Goal: Task Accomplishment & Management: Manage account settings

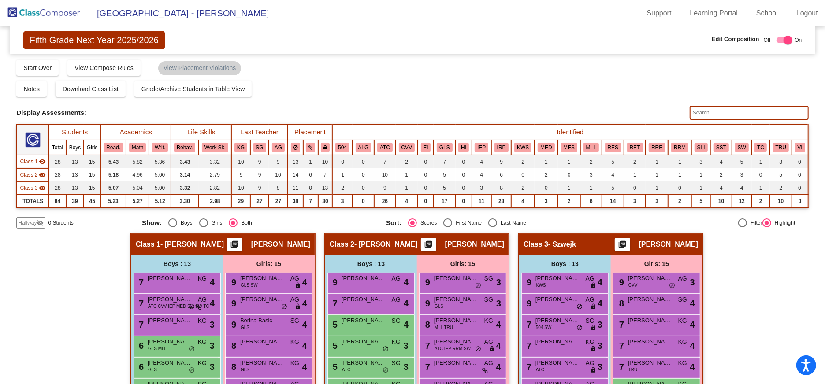
click at [56, 14] on img at bounding box center [44, 13] width 88 height 26
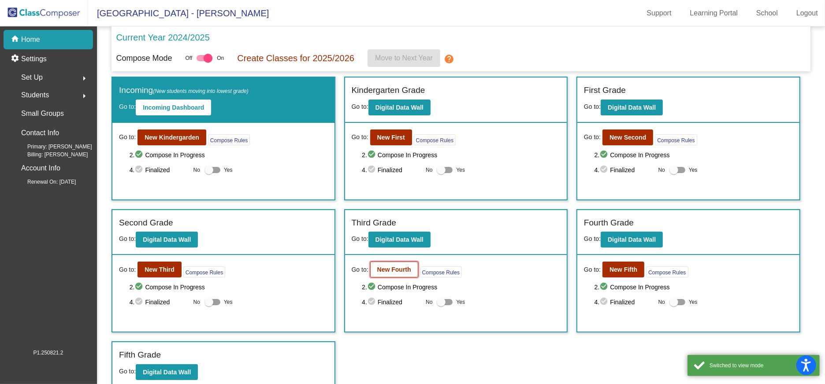
click at [389, 266] on b "New Fourth" at bounding box center [394, 269] width 34 height 7
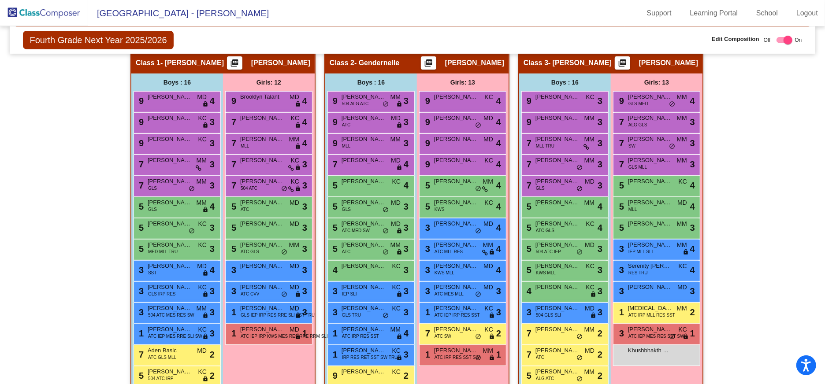
scroll to position [181, 0]
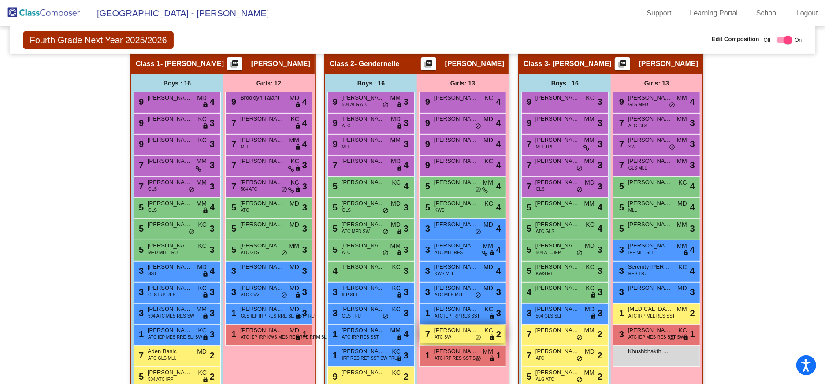
click at [466, 335] on div "7 Tyler Zarzycki ATC SW KC lock do_not_disturb_alt 2" at bounding box center [463, 334] width 84 height 18
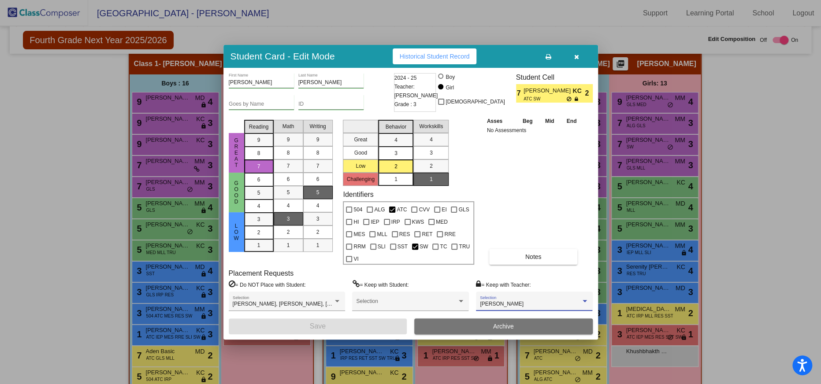
click at [575, 302] on div "Kelly Gendernelle" at bounding box center [530, 305] width 101 height 6
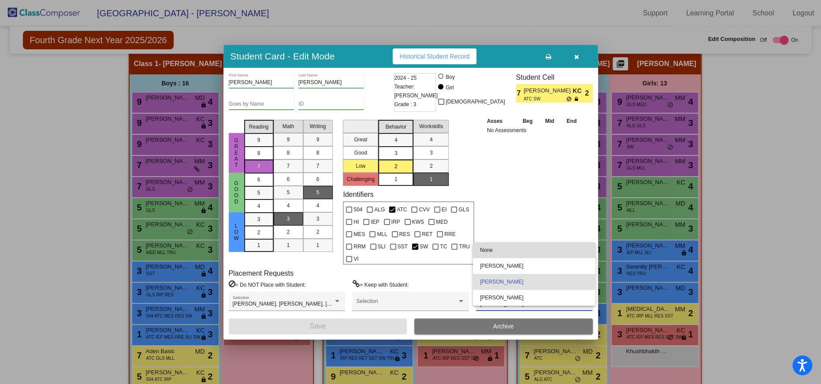
click at [489, 249] on span "None" at bounding box center [534, 250] width 108 height 16
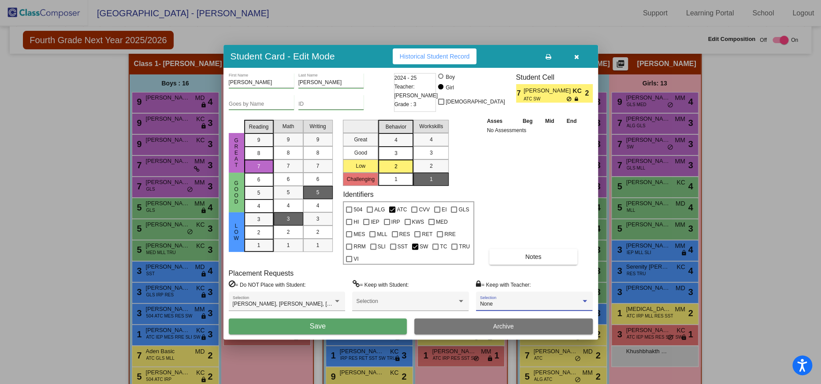
click at [351, 320] on button "Save" at bounding box center [318, 327] width 179 height 16
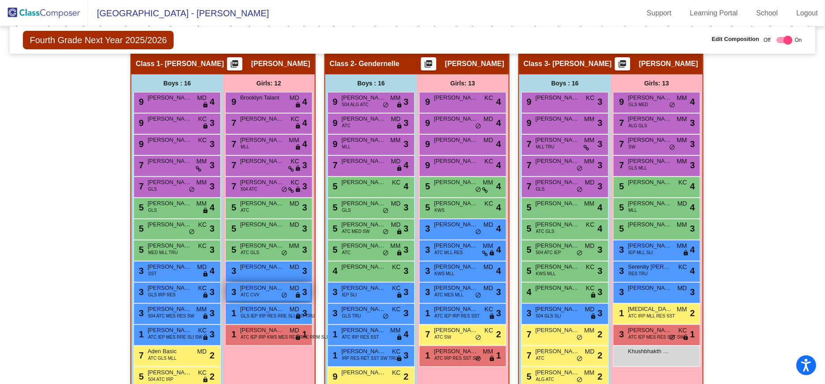
click at [273, 290] on span "Elizabeth Rizzo" at bounding box center [262, 288] width 44 height 9
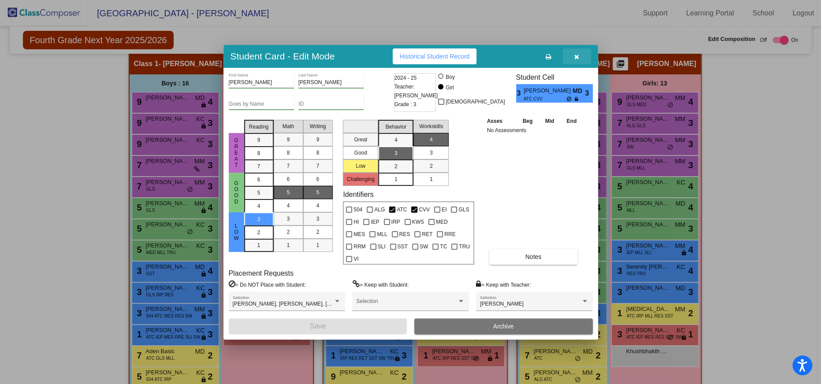
click at [577, 59] on span "button" at bounding box center [576, 56] width 5 height 7
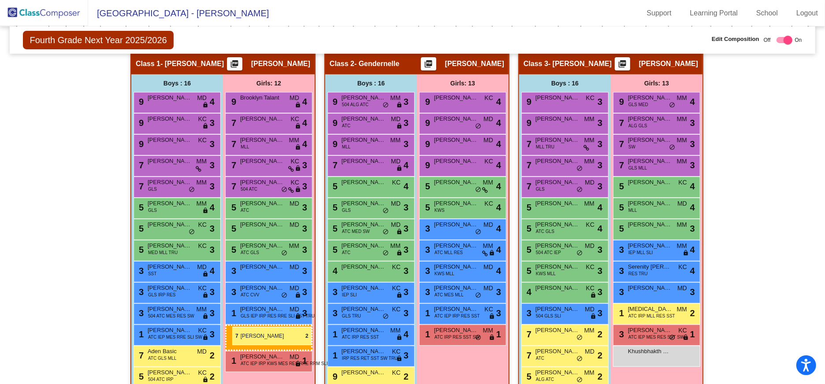
drag, startPoint x: 467, startPoint y: 332, endPoint x: 232, endPoint y: 327, distance: 234.6
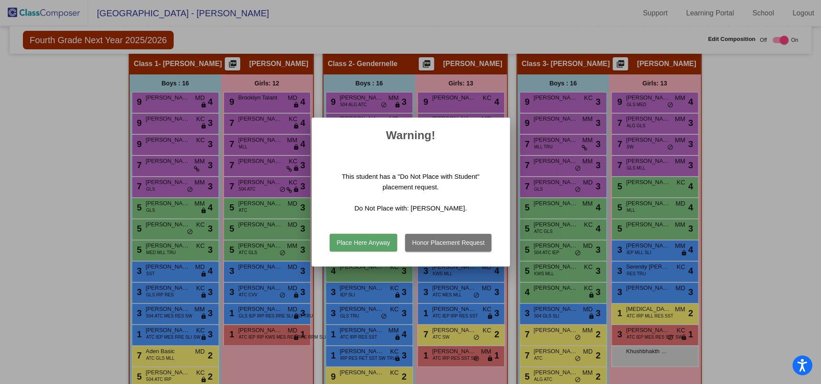
click at [362, 243] on button "Place Here Anyway" at bounding box center [363, 243] width 67 height 18
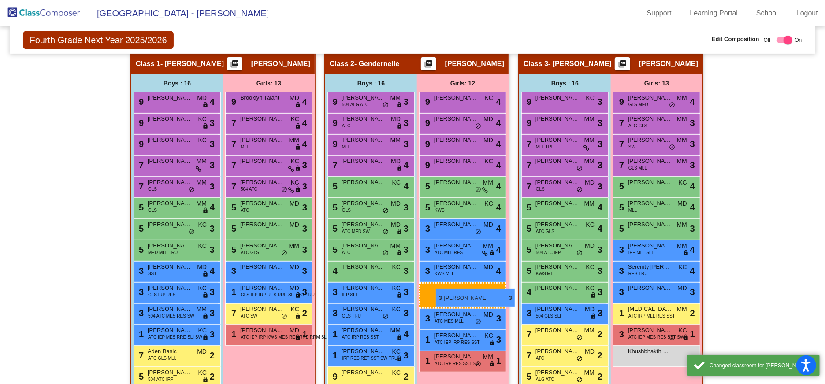
drag, startPoint x: 264, startPoint y: 290, endPoint x: 436, endPoint y: 289, distance: 171.9
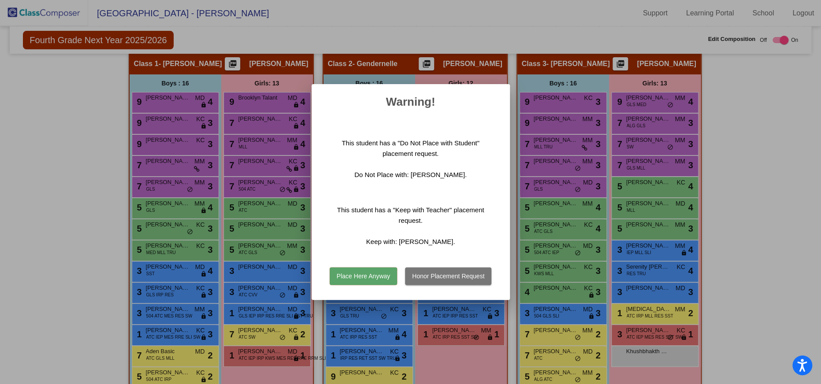
click at [378, 274] on button "Place Here Anyway" at bounding box center [363, 277] width 67 height 18
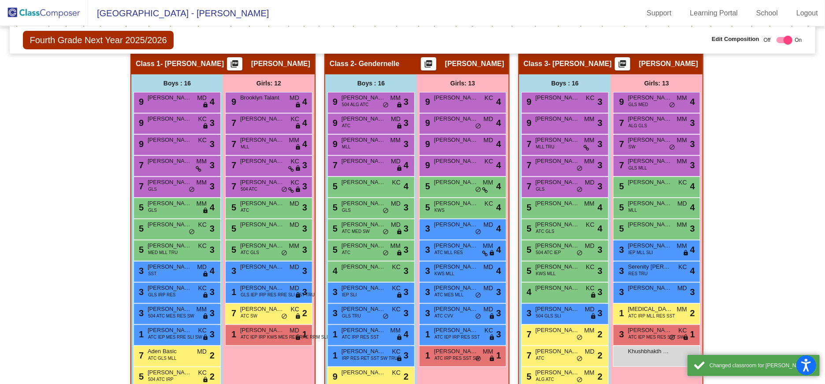
click at [750, 276] on div "Hallway - Hallway Class picture_as_pdf Add Student First Name Last Name Student…" at bounding box center [412, 248] width 792 height 392
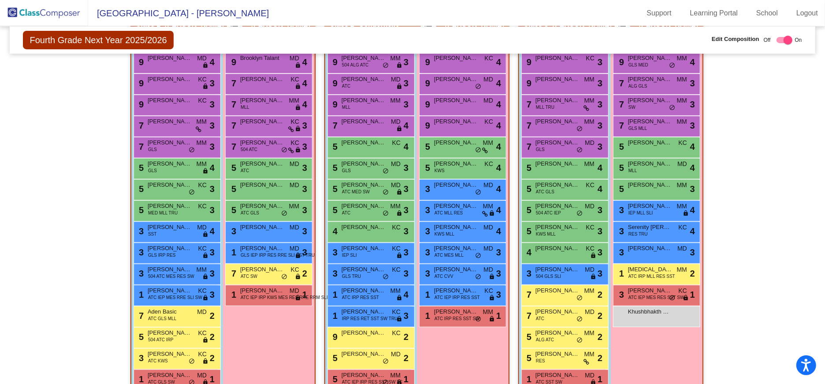
scroll to position [221, 0]
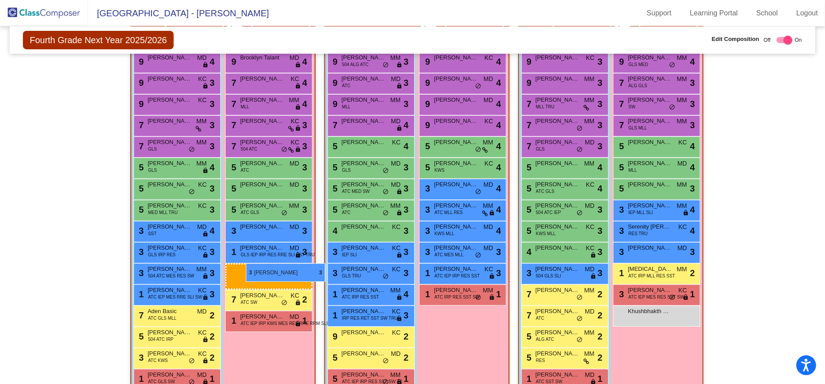
drag, startPoint x: 469, startPoint y: 266, endPoint x: 239, endPoint y: 262, distance: 230.2
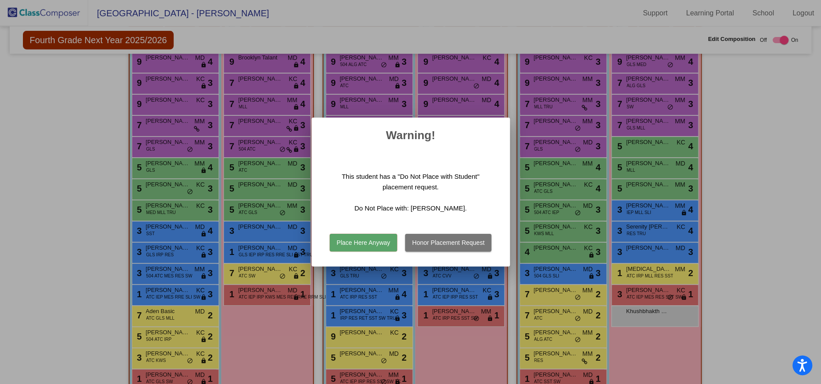
click at [356, 240] on button "Place Here Anyway" at bounding box center [363, 243] width 67 height 18
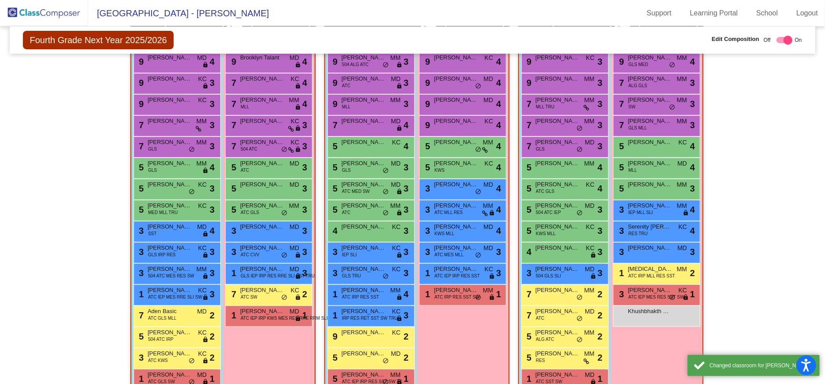
click at [797, 172] on div "Hallway - Hallway Class picture_as_pdf Add Student First Name Last Name Student…" at bounding box center [412, 208] width 792 height 392
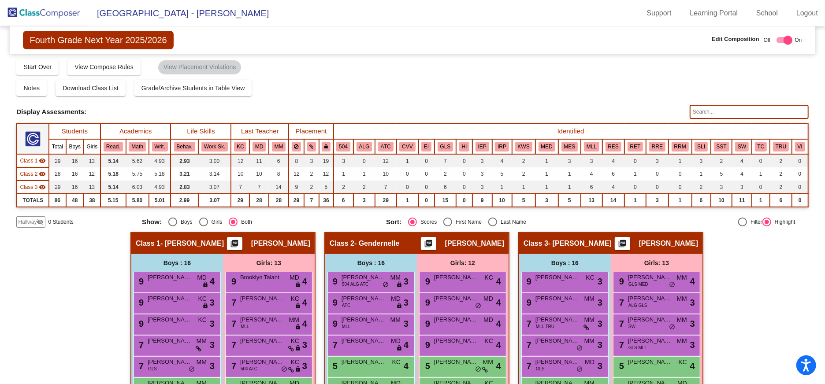
scroll to position [1, 0]
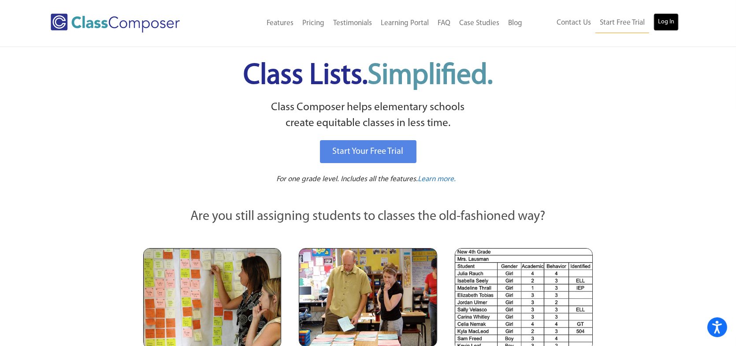
click at [668, 25] on link "Log In" at bounding box center [666, 22] width 25 height 18
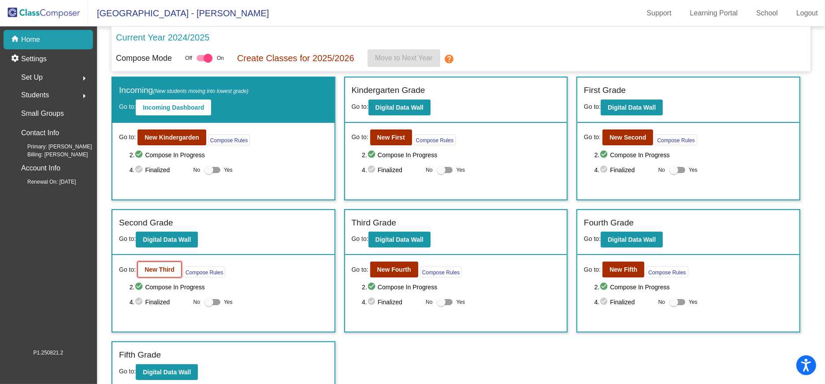
click at [166, 269] on b "New Third" at bounding box center [160, 269] width 30 height 7
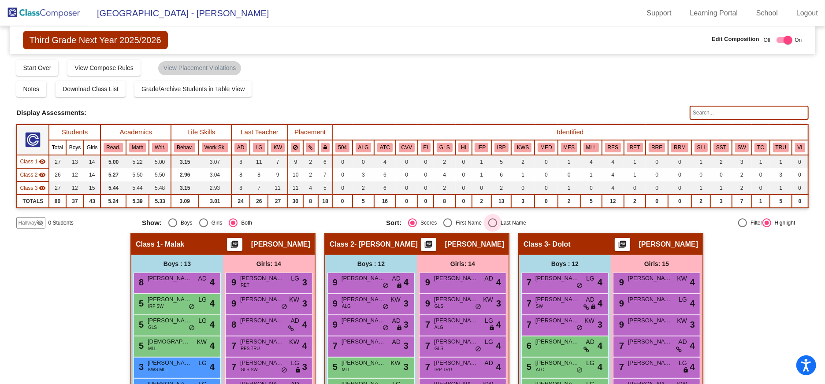
click at [492, 223] on div "Select an option" at bounding box center [493, 223] width 9 height 9
click at [492, 228] on input "Last Name" at bounding box center [492, 228] width 0 height 0
radio input "true"
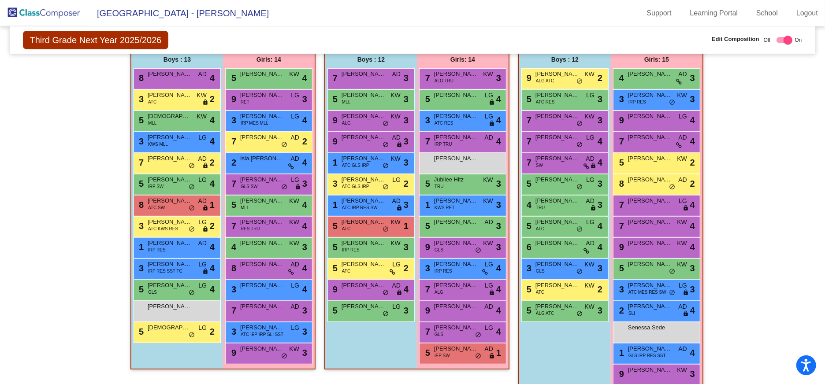
scroll to position [205, 0]
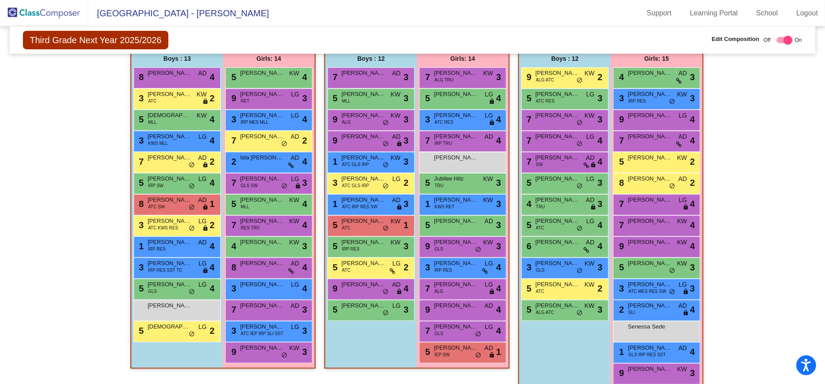
click at [797, 277] on div "Hallway - Hallway Class picture_as_pdf Add Student First Name Last Name Student…" at bounding box center [412, 213] width 792 height 371
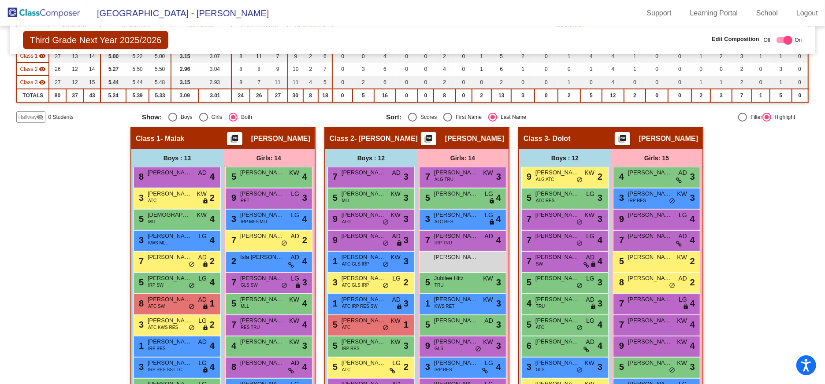
scroll to position [100, 0]
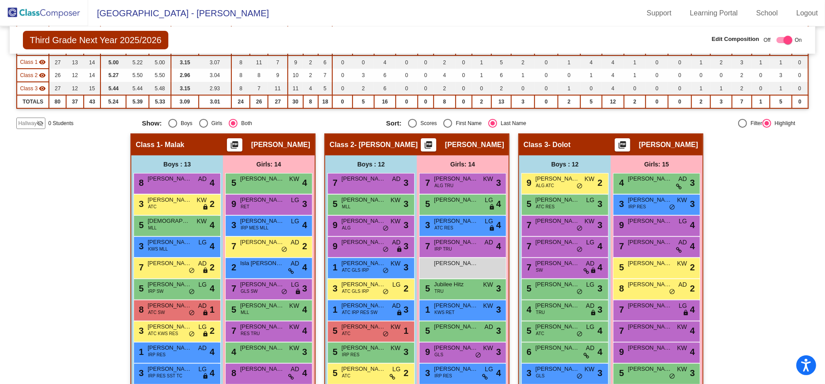
click at [27, 121] on span "Hallway" at bounding box center [27, 123] width 19 height 8
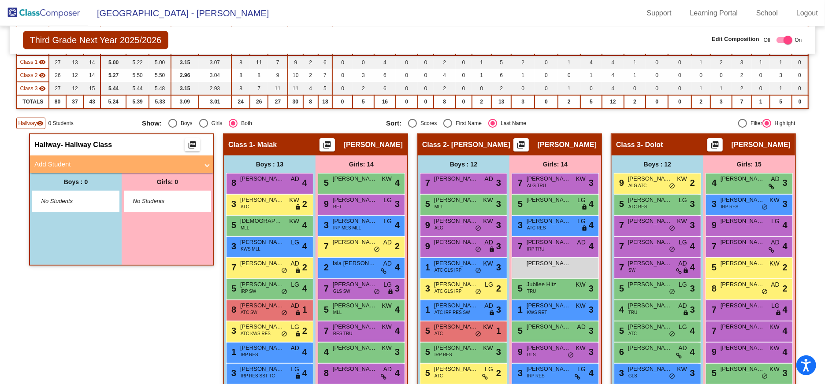
click at [213, 163] on div "Hallway - Hallway Class picture_as_pdf Add Student First Name Last Name Student…" at bounding box center [412, 319] width 792 height 371
click at [206, 164] on span at bounding box center [207, 165] width 4 height 10
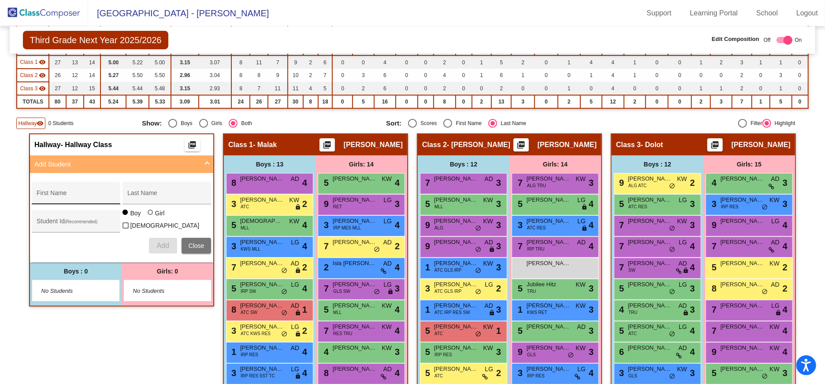
click at [68, 184] on div "First Name" at bounding box center [76, 193] width 89 height 22
type input "Grace"
drag, startPoint x: 159, startPoint y: 197, endPoint x: 142, endPoint y: 196, distance: 16.8
click at [142, 196] on input "[PERSON_NAME]" at bounding box center [166, 196] width 79 height 7
type input "[DEMOGRAPHIC_DATA]"
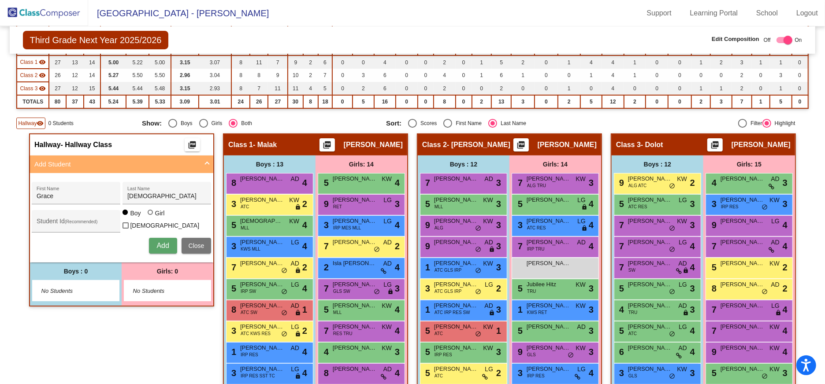
click at [35, 11] on img at bounding box center [44, 13] width 88 height 26
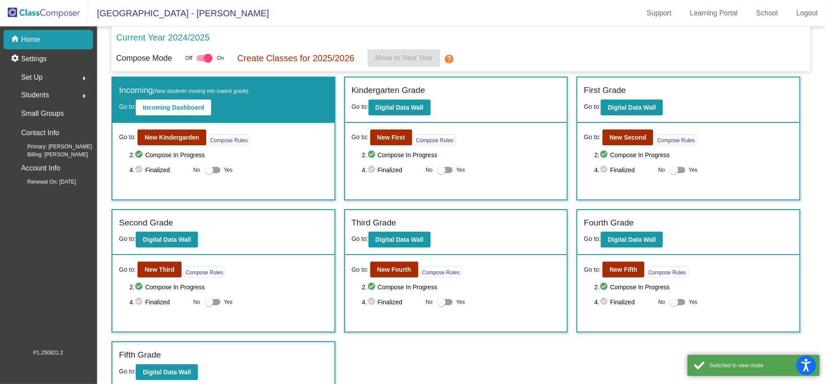
click at [79, 92] on mat-icon "arrow_right" at bounding box center [84, 96] width 11 height 11
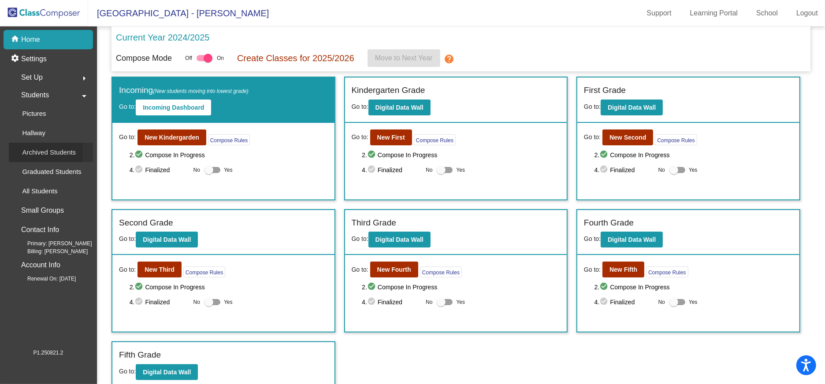
click at [53, 148] on p "Archived Students" at bounding box center [49, 152] width 54 height 11
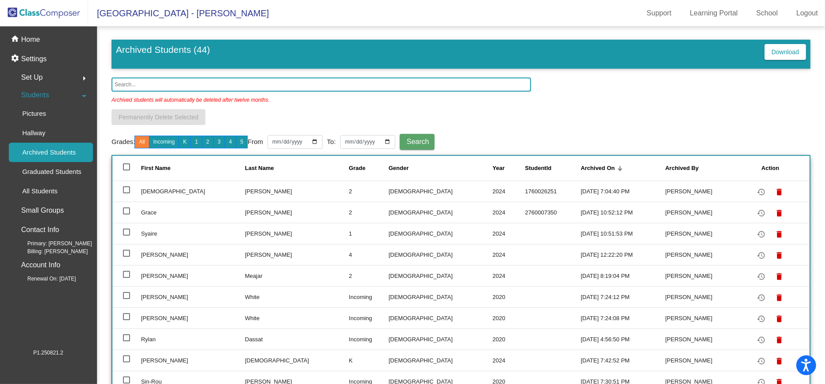
click at [126, 211] on div at bounding box center [126, 211] width 7 height 7
click at [126, 215] on input "select row 3" at bounding box center [126, 215] width 0 height 0
click at [149, 210] on td "Grace" at bounding box center [193, 212] width 104 height 21
click at [123, 209] on div at bounding box center [126, 211] width 7 height 7
click at [126, 215] on input "deselect row 3" at bounding box center [126, 215] width 0 height 0
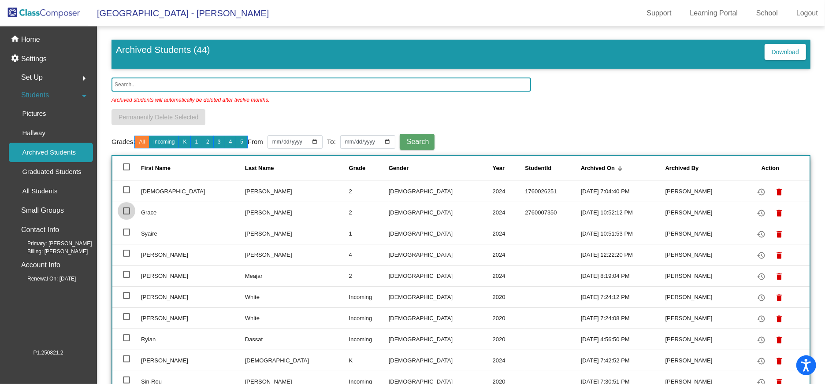
click at [124, 209] on div at bounding box center [126, 211] width 7 height 7
click at [126, 215] on input "select row 3" at bounding box center [126, 215] width 0 height 0
checkbox input "true"
drag, startPoint x: 124, startPoint y: 209, endPoint x: 751, endPoint y: 213, distance: 627.4
click at [757, 213] on mat-icon "restore" at bounding box center [762, 213] width 11 height 11
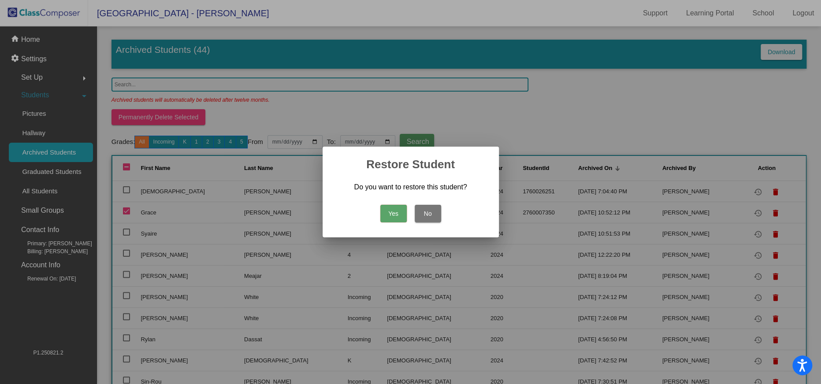
click at [392, 208] on button "Yes" at bounding box center [393, 214] width 26 height 18
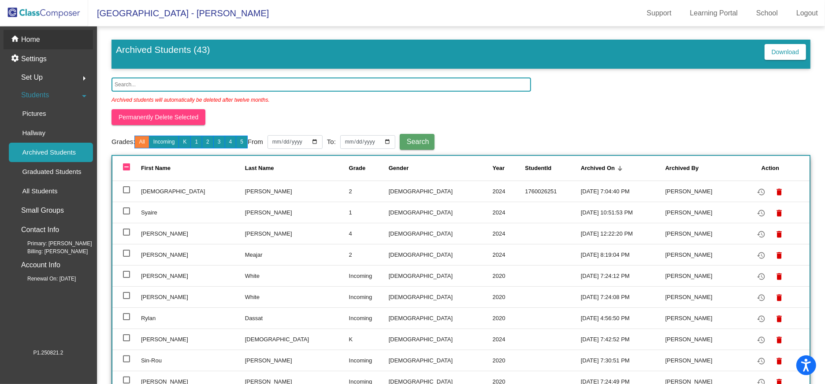
click at [35, 44] on p "Home" at bounding box center [30, 39] width 19 height 11
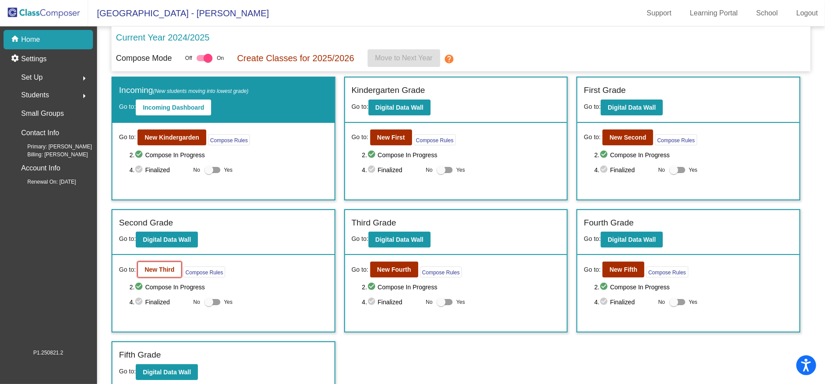
click at [165, 266] on b "New Third" at bounding box center [160, 269] width 30 height 7
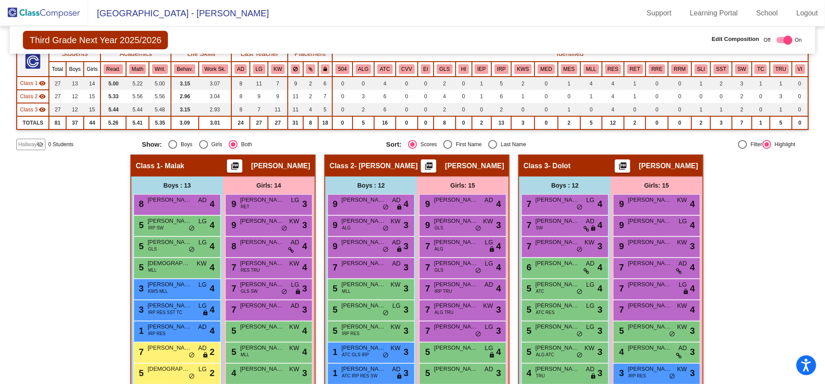
scroll to position [220, 0]
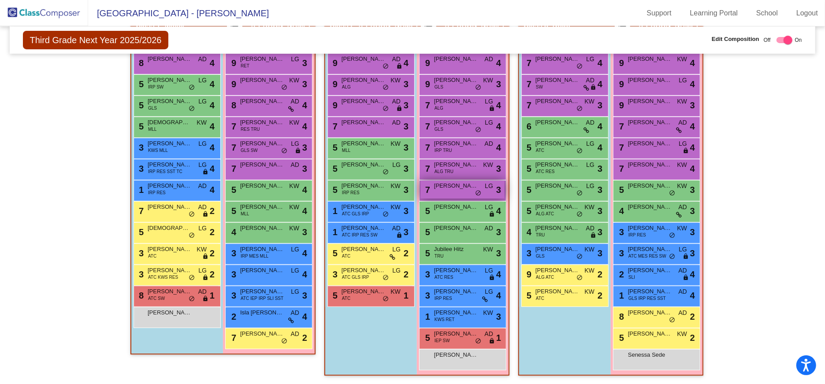
click at [457, 188] on span "[PERSON_NAME]" at bounding box center [456, 186] width 44 height 9
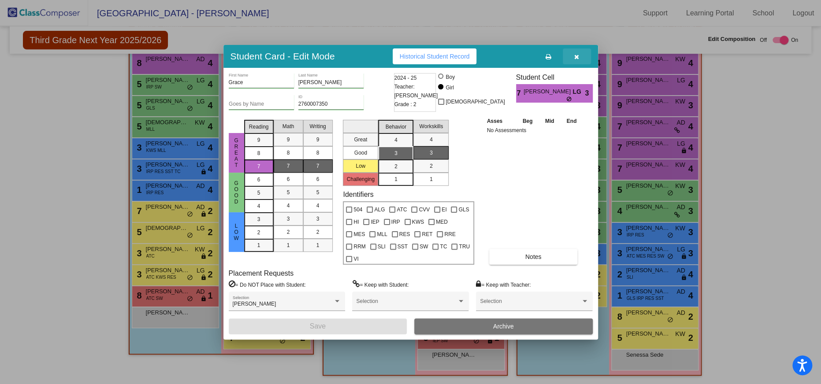
click at [584, 62] on button "button" at bounding box center [577, 56] width 28 height 16
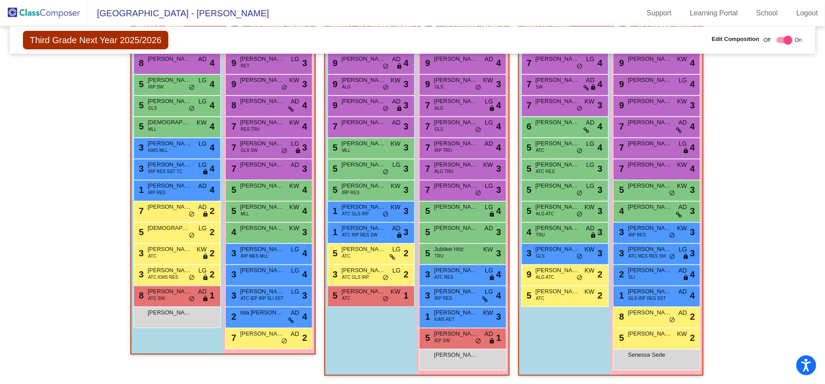
click at [808, 219] on mat-sidenav-content "Third Grade Next Year 2025/2026 Edit Composition Off On Incoming Digital Data W…" at bounding box center [412, 205] width 825 height 358
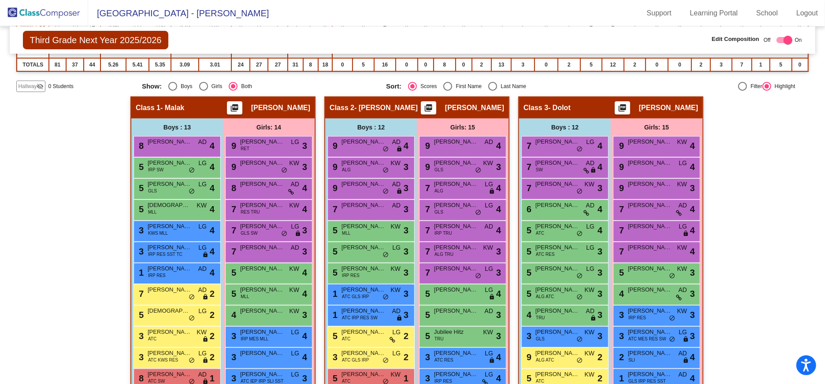
scroll to position [0, 0]
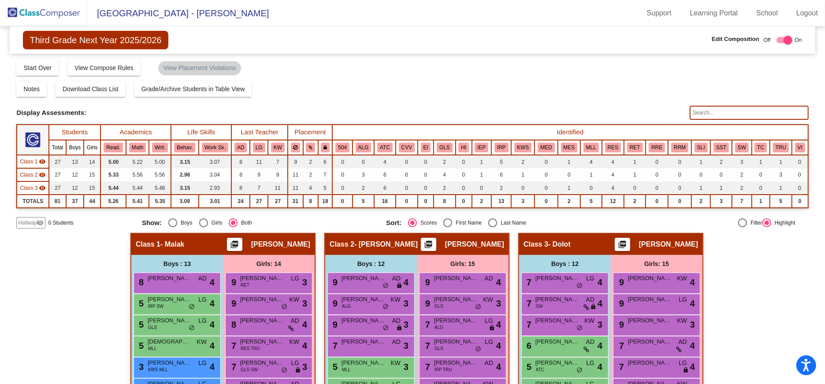
click at [785, 36] on div at bounding box center [788, 40] width 9 height 9
checkbox input "false"
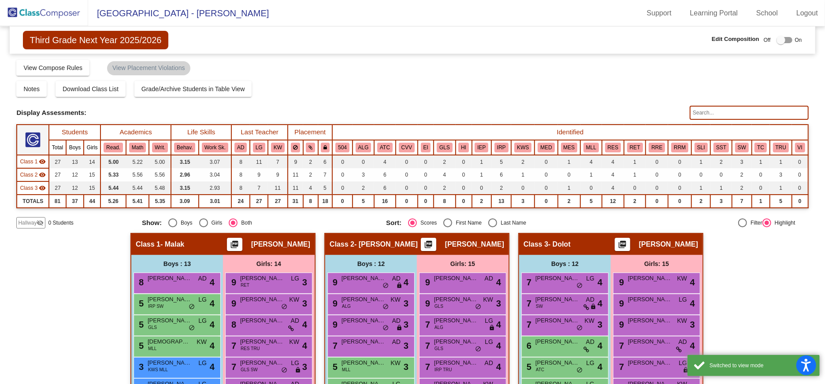
click at [56, 10] on img at bounding box center [44, 13] width 88 height 26
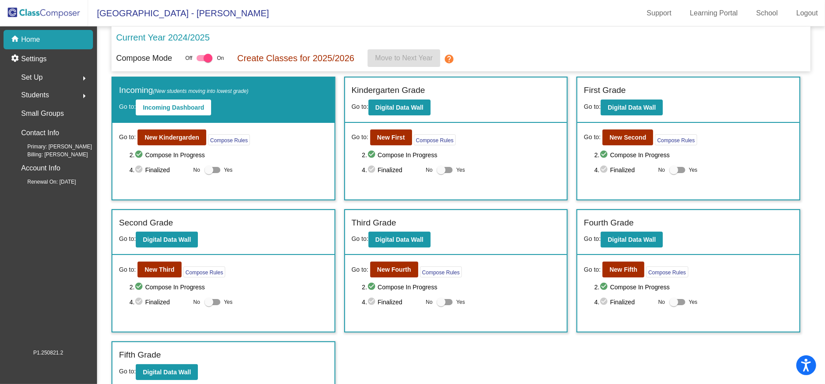
click at [210, 169] on div at bounding box center [209, 170] width 9 height 9
click at [209, 173] on input "Yes" at bounding box center [209, 173] width 0 height 0
click at [216, 169] on div at bounding box center [216, 170] width 9 height 9
click at [209, 173] on input "Yes" at bounding box center [209, 173] width 0 height 0
click at [210, 169] on div at bounding box center [209, 170] width 9 height 9
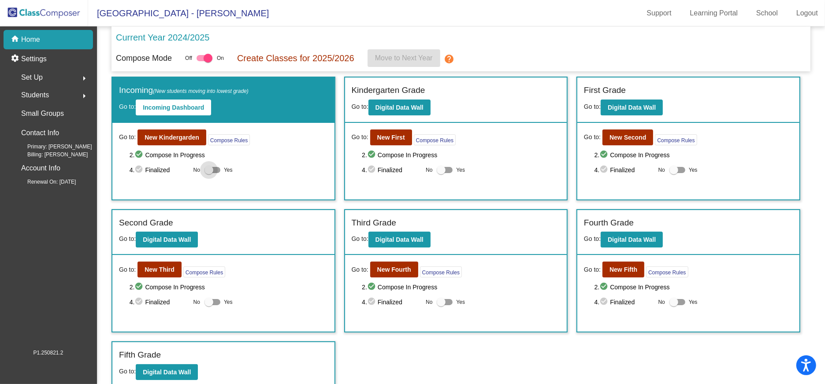
click at [209, 173] on input "Yes" at bounding box center [209, 173] width 0 height 0
checkbox input "true"
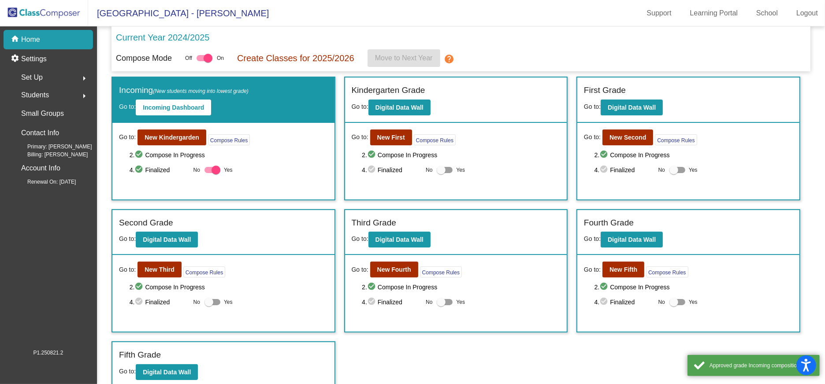
click at [440, 168] on div at bounding box center [441, 170] width 9 height 9
click at [441, 173] on input "Yes" at bounding box center [441, 173] width 0 height 0
checkbox input "true"
click at [672, 168] on div at bounding box center [674, 170] width 9 height 9
click at [674, 173] on input "Yes" at bounding box center [674, 173] width 0 height 0
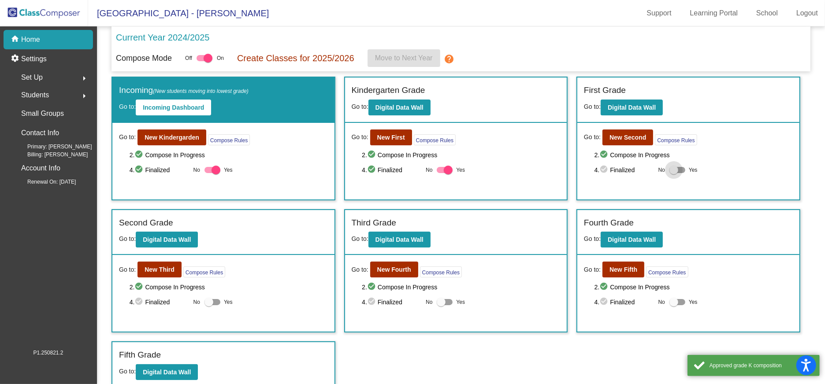
checkbox input "true"
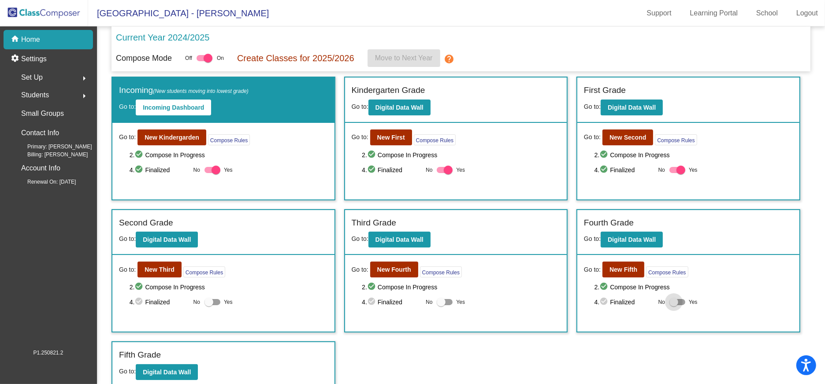
click at [670, 302] on div at bounding box center [674, 302] width 9 height 9
click at [674, 306] on input "Yes" at bounding box center [674, 306] width 0 height 0
checkbox input "true"
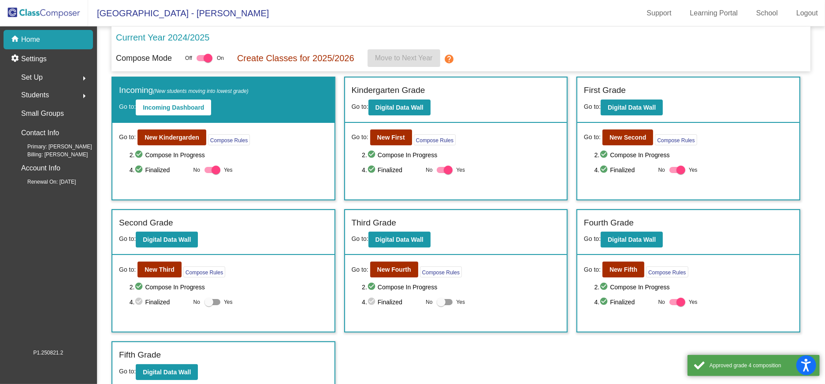
click at [441, 301] on div at bounding box center [441, 302] width 9 height 9
click at [441, 306] on input "Yes" at bounding box center [441, 306] width 0 height 0
checkbox input "true"
click at [209, 302] on div at bounding box center [209, 302] width 9 height 9
click at [209, 306] on input "Yes" at bounding box center [209, 306] width 0 height 0
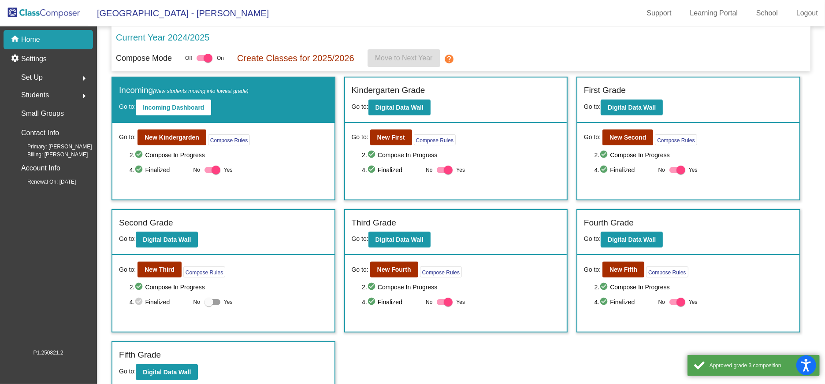
checkbox input "true"
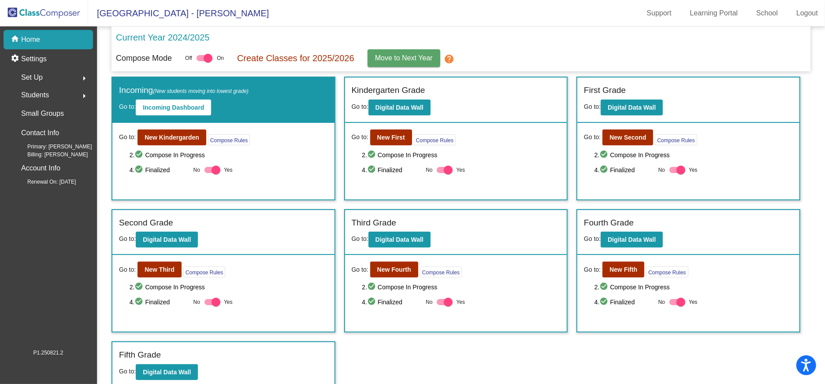
scroll to position [4, 0]
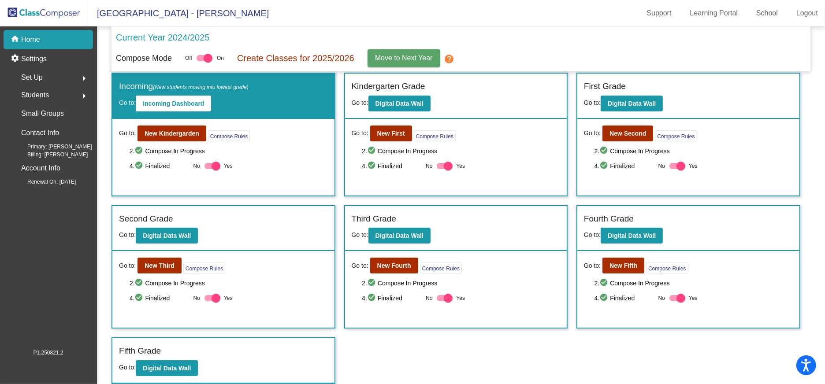
click at [45, 37] on div "home Home" at bounding box center [49, 39] width 90 height 19
